Goal: Information Seeking & Learning: Understand process/instructions

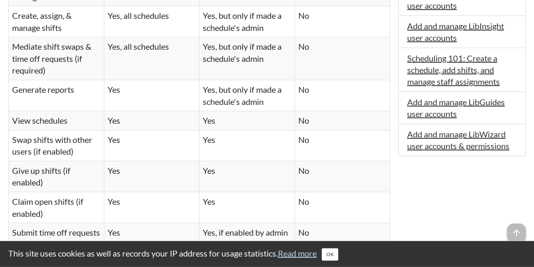
scroll to position [516, 0]
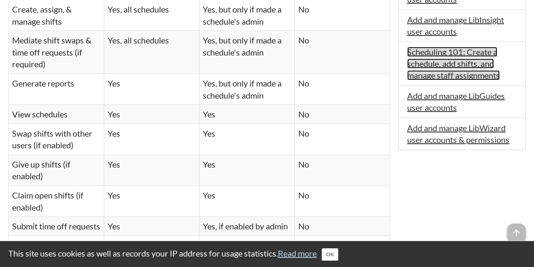
click at [435, 57] on link "Scheduling 101: Create a schedule, add shifts, and manage staff assignments" at bounding box center [454, 63] width 93 height 33
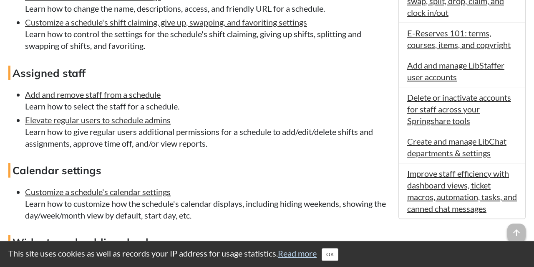
scroll to position [595, 0]
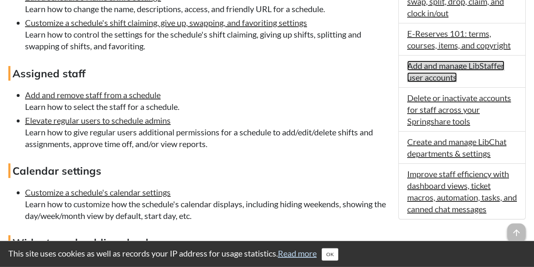
click at [433, 62] on link "Add and manage LibStaffer user accounts" at bounding box center [456, 72] width 97 height 22
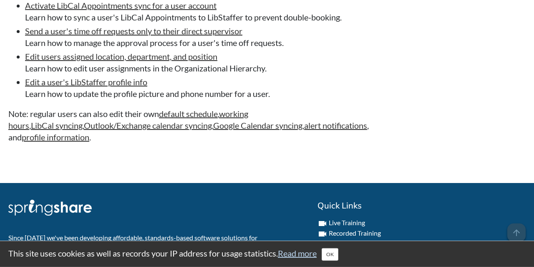
scroll to position [1345, 0]
click at [116, 87] on link "Edit a user's LibStaffer profile info" at bounding box center [86, 82] width 122 height 10
